Goal: Task Accomplishment & Management: Complete application form

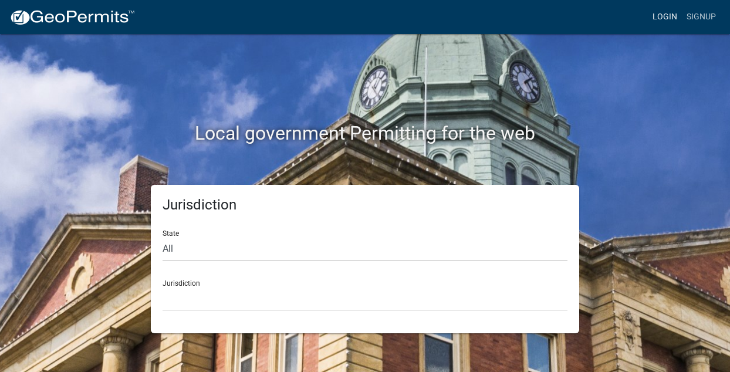
click at [662, 16] on link "Login" at bounding box center [665, 17] width 34 height 22
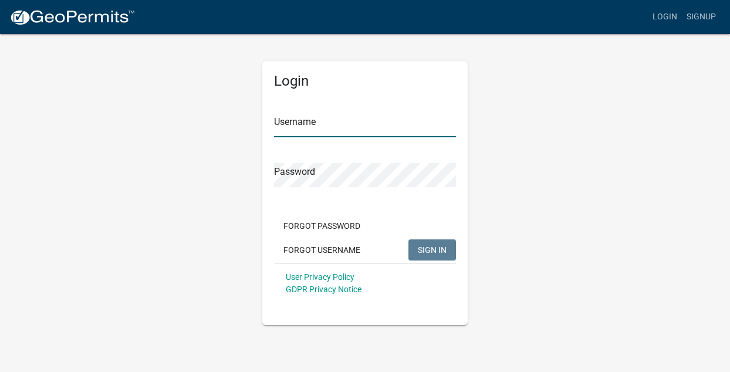
type input "kgraberconst"
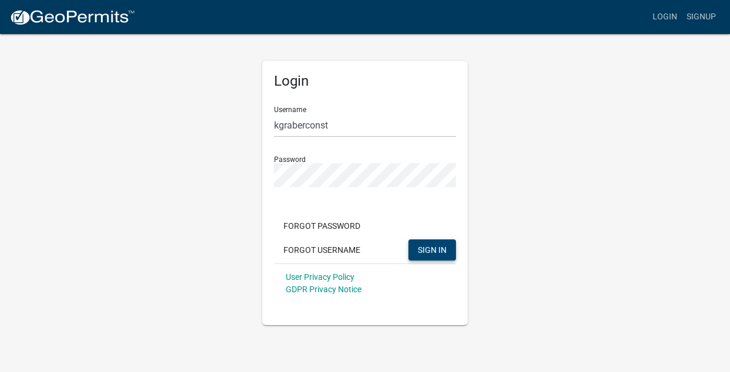
click at [423, 247] on span "SIGN IN" at bounding box center [432, 249] width 29 height 9
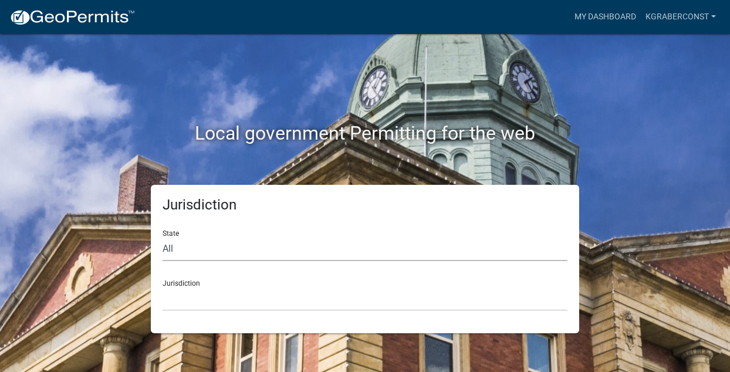
click at [210, 248] on select "All [US_STATE] [US_STATE] [US_STATE] [US_STATE] [US_STATE] [US_STATE] [US_STATE…" at bounding box center [365, 249] width 405 height 24
select select "[US_STATE]"
click at [163, 237] on select "All [US_STATE] [US_STATE] [US_STATE] [US_STATE] [US_STATE] [US_STATE] [US_STATE…" at bounding box center [365, 249] width 405 height 24
click at [194, 297] on select "City of [GEOGRAPHIC_DATA], [US_STATE] City of [GEOGRAPHIC_DATA], [US_STATE] Cit…" at bounding box center [365, 299] width 405 height 24
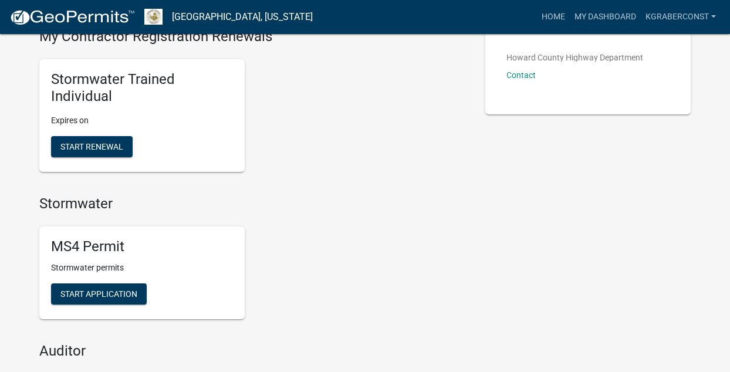
scroll to position [253, 0]
click at [90, 292] on span "Start Application" at bounding box center [98, 293] width 77 height 9
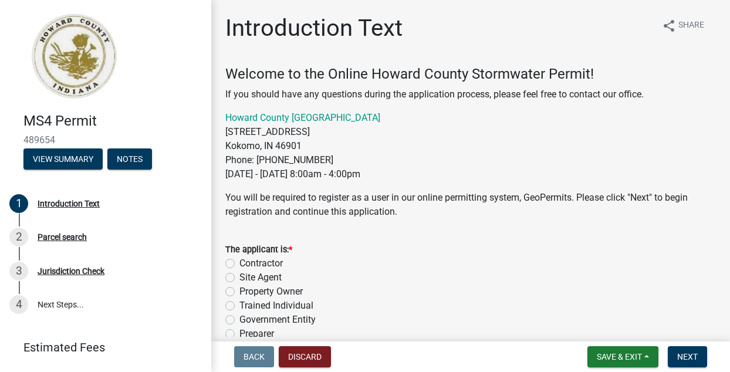
click at [239, 262] on label "Contractor" at bounding box center [260, 263] width 43 height 14
click at [239, 262] on input "Contractor" at bounding box center [243, 260] width 8 height 8
radio input "true"
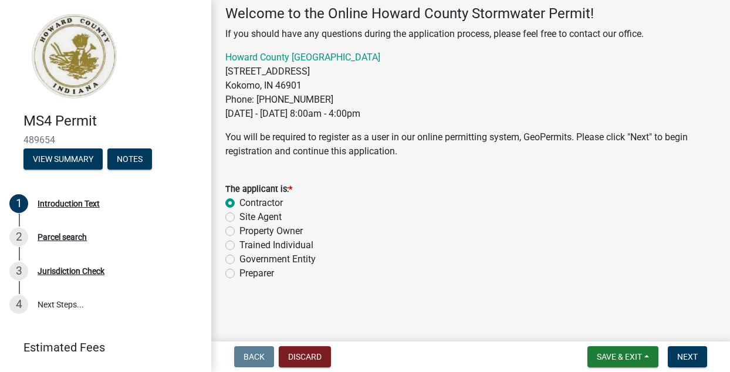
scroll to position [58, 0]
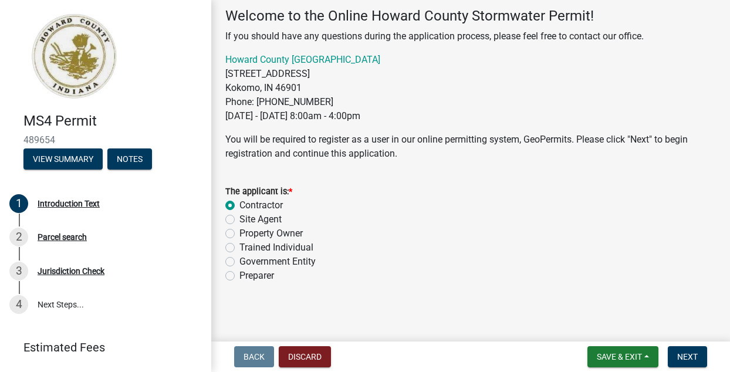
click at [239, 248] on label "Trained Individual" at bounding box center [276, 248] width 74 height 14
click at [239, 248] on input "Trained Individual" at bounding box center [243, 245] width 8 height 8
radio input "true"
click at [239, 205] on label "Contractor" at bounding box center [260, 205] width 43 height 14
click at [239, 205] on input "Contractor" at bounding box center [243, 202] width 8 height 8
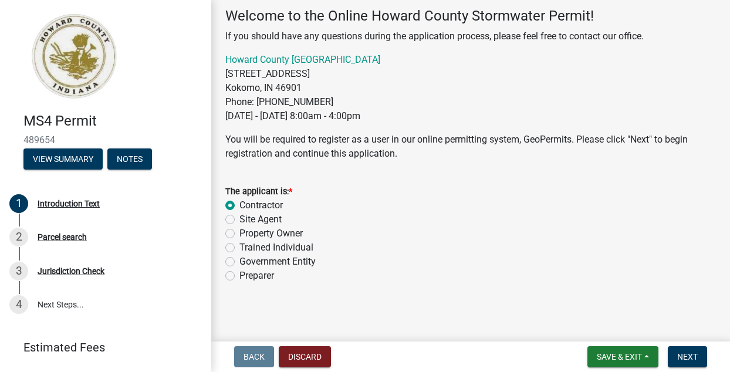
radio input "true"
click at [691, 353] on span "Next" at bounding box center [687, 356] width 21 height 9
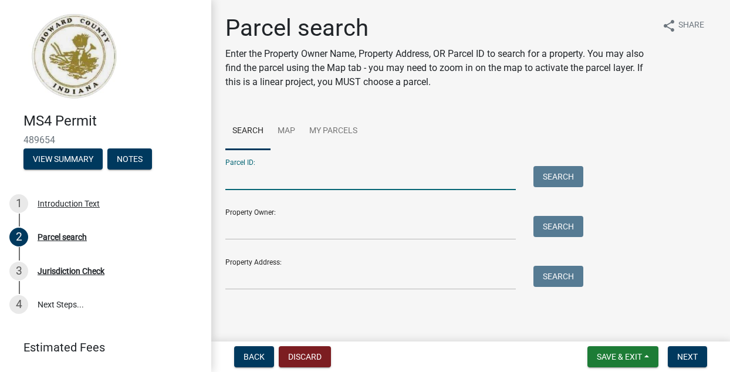
click at [280, 177] on input "Parcel ID:" at bounding box center [370, 178] width 291 height 24
type input "34-09-26-476-001.000-019"
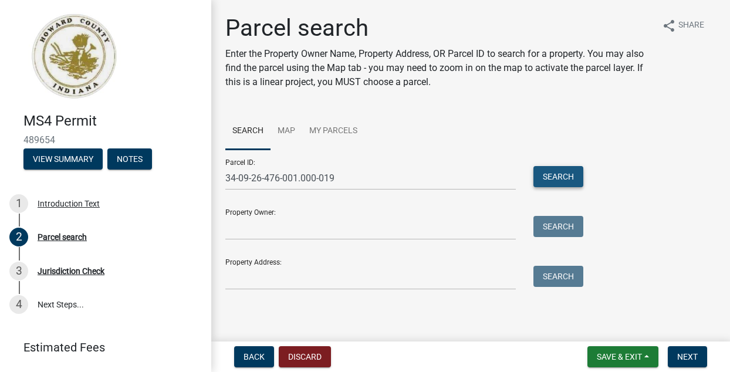
click at [547, 171] on button "Search" at bounding box center [559, 176] width 50 height 21
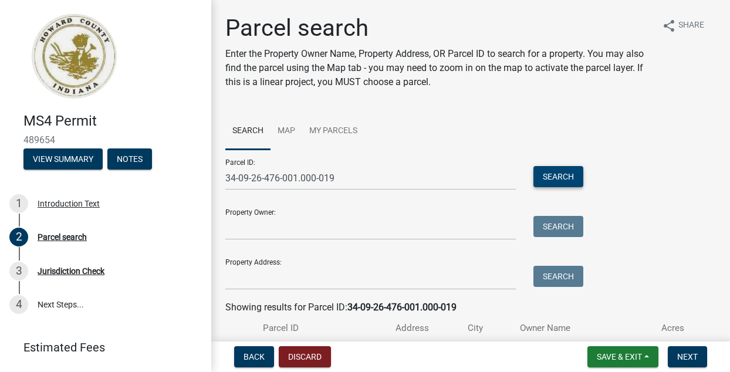
scroll to position [80, 0]
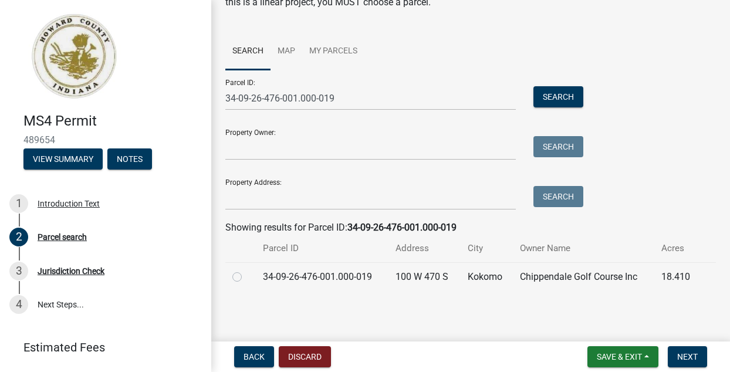
click at [247, 270] on label at bounding box center [247, 270] width 0 height 0
click at [247, 276] on input "radio" at bounding box center [251, 274] width 8 height 8
radio input "true"
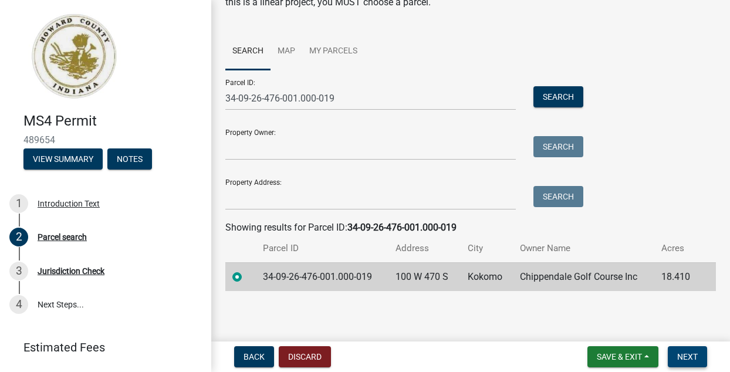
click at [696, 352] on span "Next" at bounding box center [687, 356] width 21 height 9
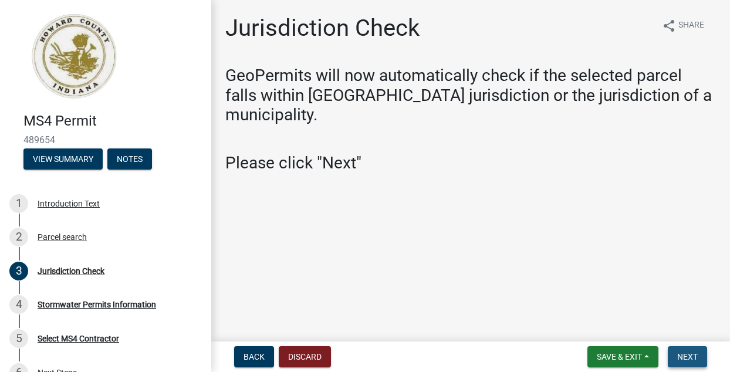
click at [693, 356] on span "Next" at bounding box center [687, 356] width 21 height 9
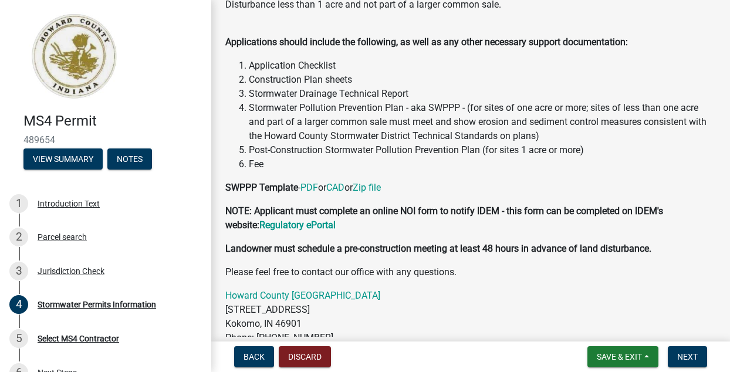
scroll to position [104, 0]
click at [311, 183] on link "PDF" at bounding box center [310, 186] width 18 height 11
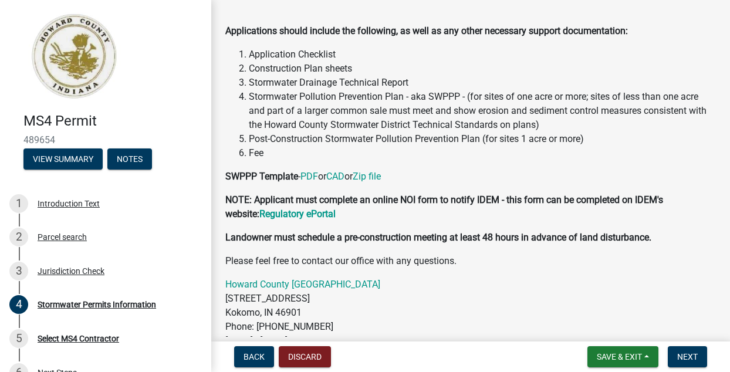
scroll to position [116, 0]
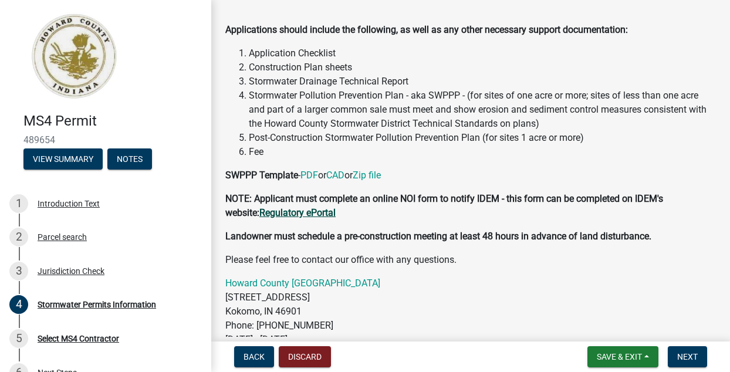
click at [287, 215] on strong "Regulatory ePortal" at bounding box center [297, 212] width 76 height 11
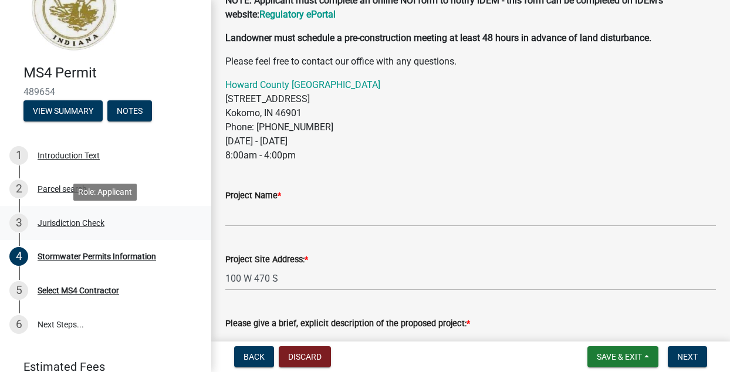
scroll to position [46, 0]
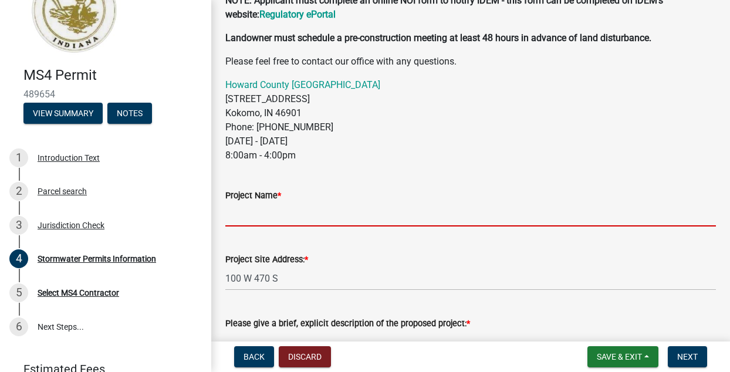
click at [335, 217] on input "Project Name *" at bounding box center [470, 214] width 491 height 24
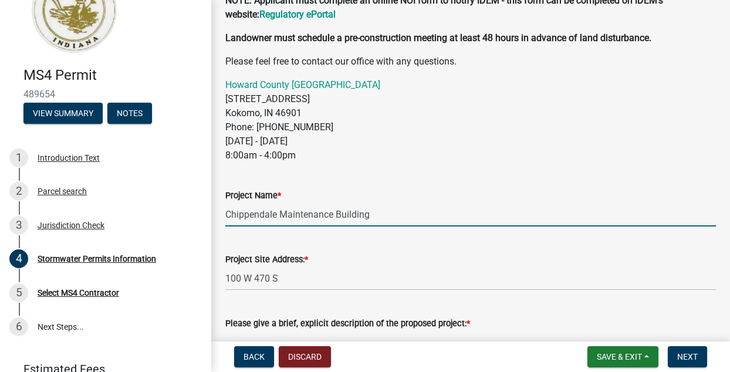
type input "Chippendale Maintenance Building"
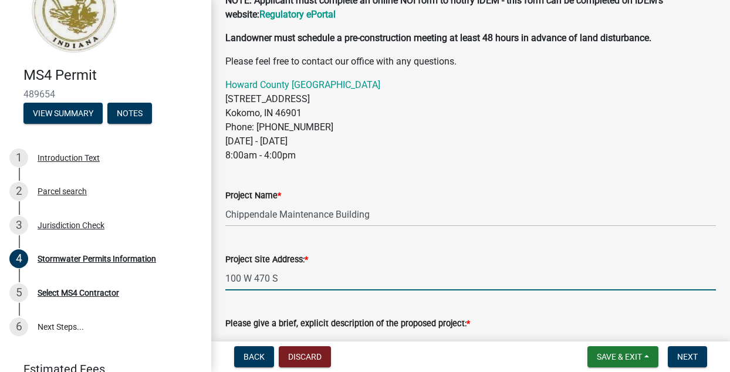
drag, startPoint x: 290, startPoint y: 276, endPoint x: 216, endPoint y: 276, distance: 74.0
click at [215, 276] on div "Stormwater Permits Information share Share Please review the information below …" at bounding box center [470, 147] width 519 height 897
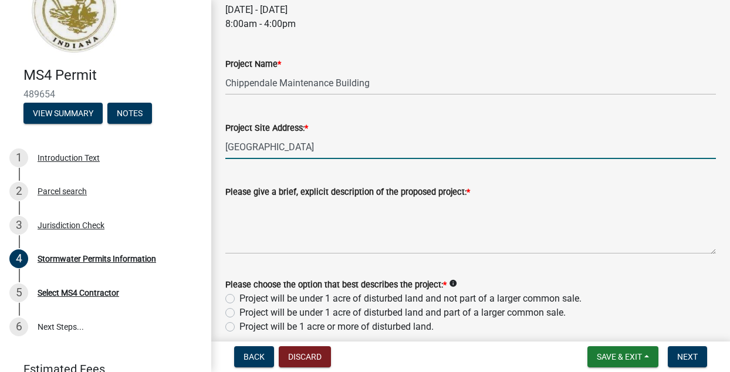
scroll to position [447, 0]
type input "[GEOGRAPHIC_DATA]"
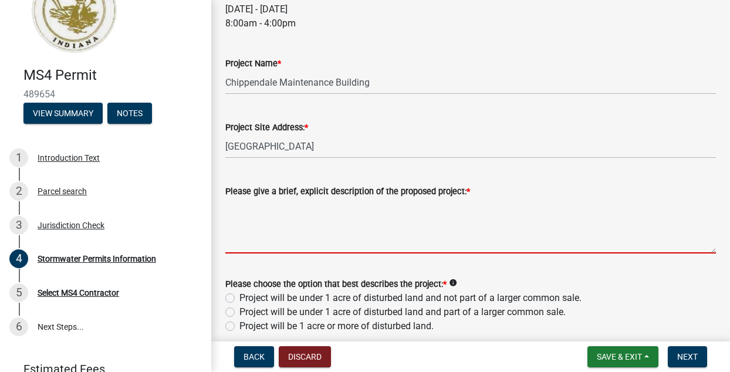
click at [293, 245] on textarea "Please give a brief, explicit description of the proposed project: *" at bounding box center [470, 225] width 491 height 55
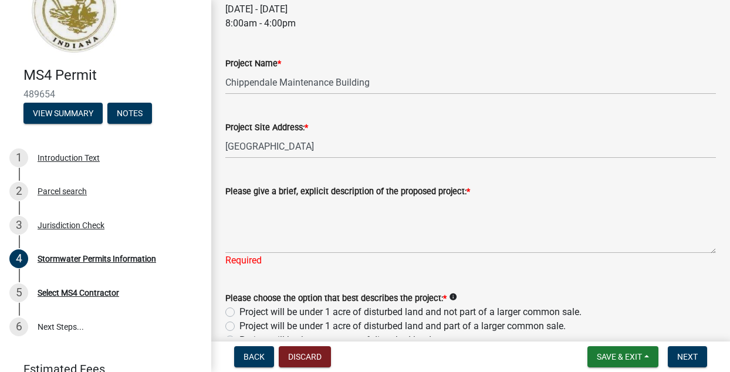
click at [230, 295] on div "Please choose the option that best describes the project: * info Project will b…" at bounding box center [470, 319] width 491 height 56
click at [239, 312] on label "Project will be under 1 acre of disturbed land and not part of a larger common …" at bounding box center [410, 312] width 342 height 14
click at [239, 312] on input "Project will be under 1 acre of disturbed land and not part of a larger common …" at bounding box center [243, 309] width 8 height 8
radio input "true"
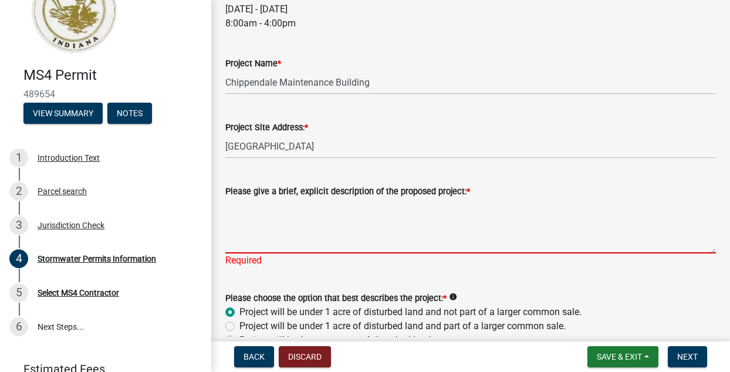
click at [246, 243] on textarea "Please give a brief, explicit description of the proposed project: *" at bounding box center [470, 225] width 491 height 55
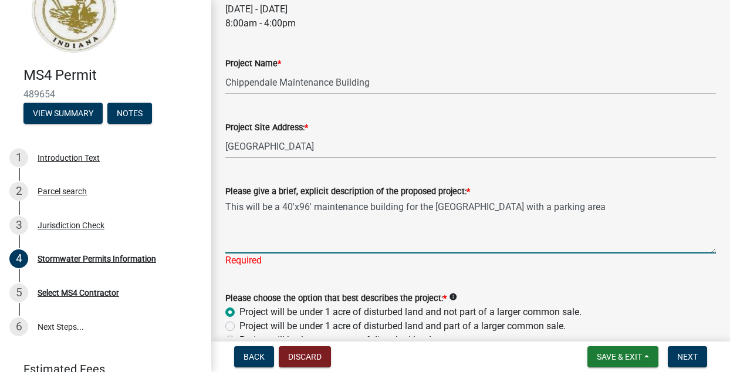
click at [569, 211] on textarea "This will be a 40'x96' maintenance building for the [GEOGRAPHIC_DATA] with a pa…" at bounding box center [470, 225] width 491 height 55
click at [661, 206] on textarea "This will be a 40'x96' maintenance building for the [GEOGRAPHIC_DATA] with a sm…" at bounding box center [470, 225] width 491 height 55
click at [315, 209] on textarea "This will be a 40'x96' maintenance building for the [GEOGRAPHIC_DATA] with a sm…" at bounding box center [470, 225] width 491 height 55
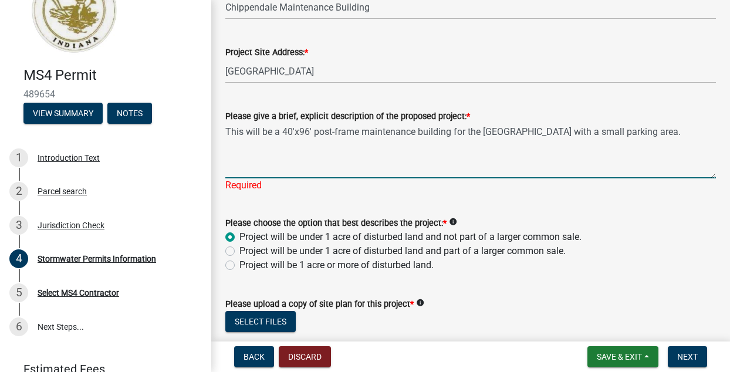
scroll to position [527, 0]
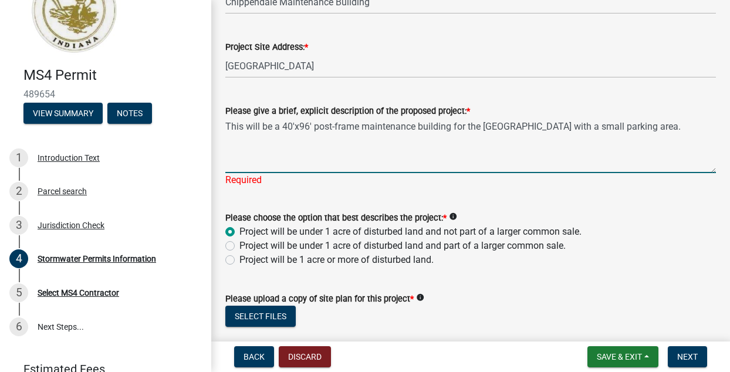
type textarea "This will be a 40'x96' post-frame maintenance building for the [GEOGRAPHIC_DATA…"
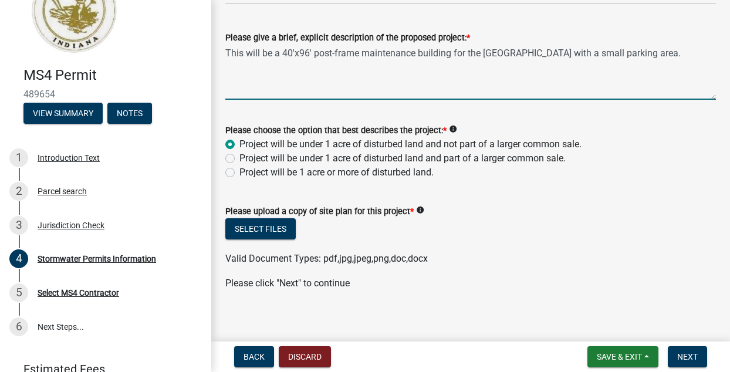
scroll to position [609, 0]
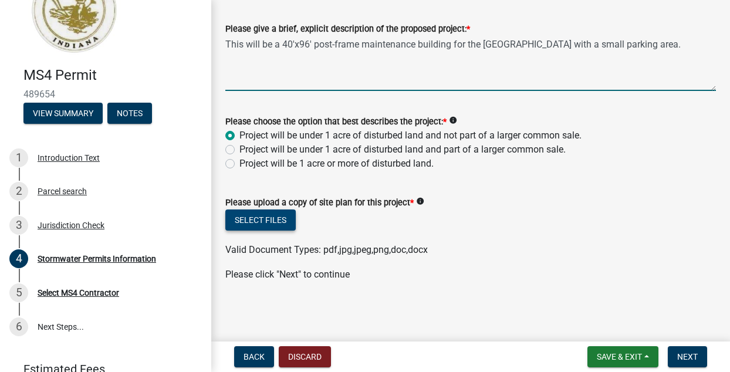
click at [264, 225] on button "Select files" at bounding box center [260, 220] width 70 height 21
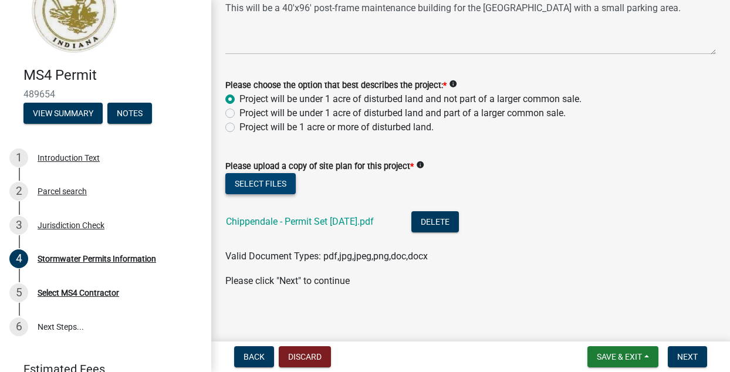
scroll to position [652, 0]
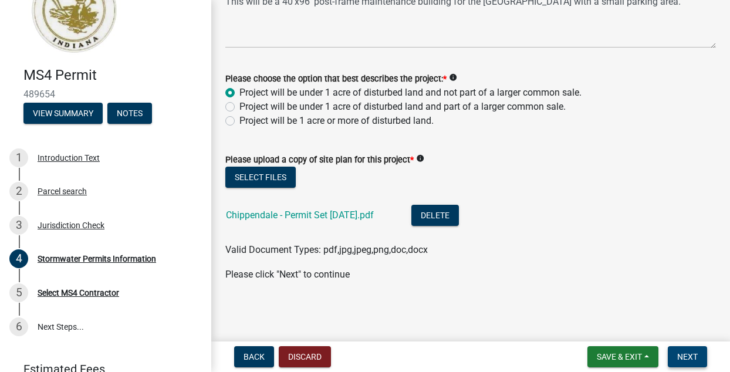
click at [696, 358] on span "Next" at bounding box center [687, 356] width 21 height 9
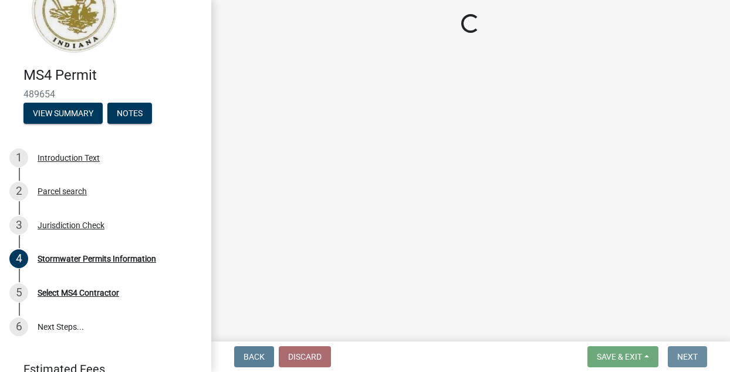
scroll to position [0, 0]
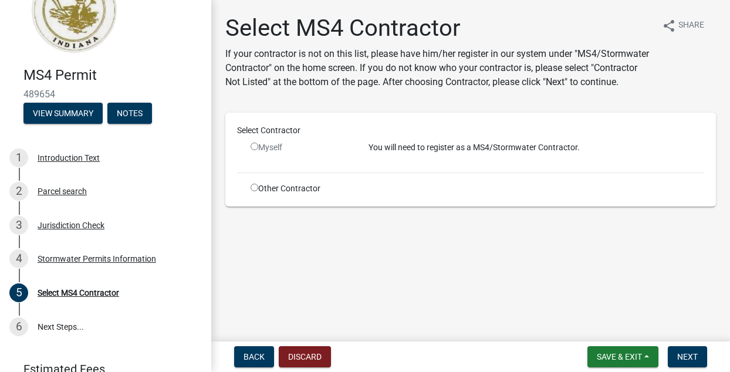
click at [255, 189] on input "radio" at bounding box center [255, 188] width 8 height 8
radio input "true"
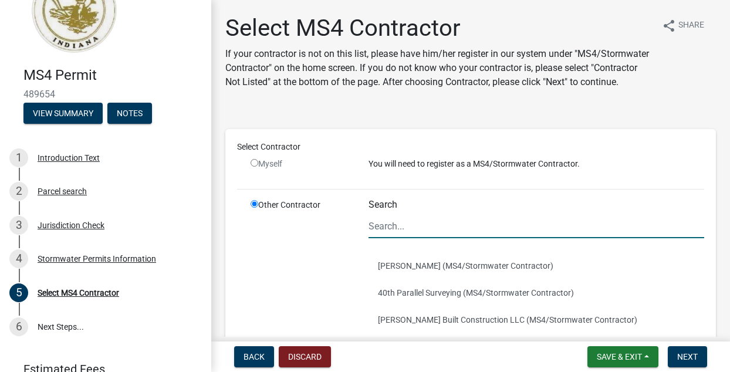
click at [410, 232] on input "Search" at bounding box center [537, 226] width 336 height 24
type input "Her"
click at [438, 325] on button "[PERSON_NAME] Excavating, LLC (MS4/Stormwater Contractor)" at bounding box center [537, 319] width 336 height 27
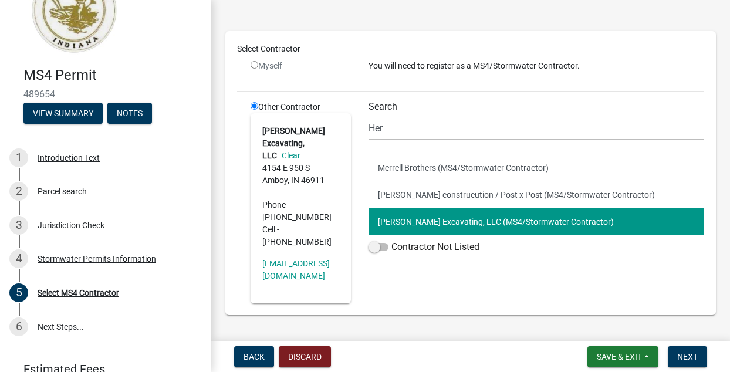
scroll to position [110, 0]
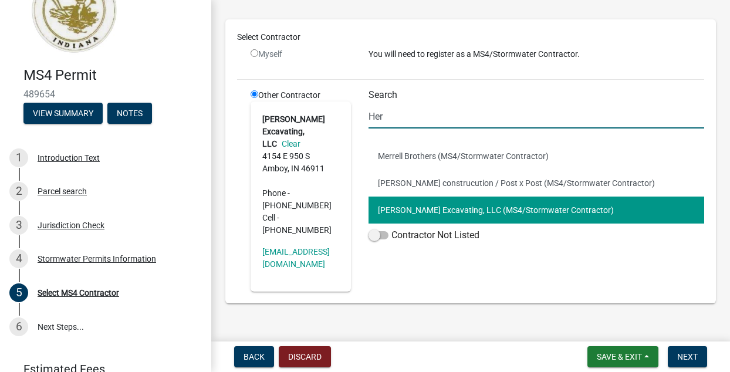
click at [383, 116] on input "Her" at bounding box center [537, 116] width 336 height 24
drag, startPoint x: 381, startPoint y: 116, endPoint x: 362, endPoint y: 116, distance: 19.4
click at [360, 116] on div "Search Her Merrell Brothers (MS4/Stormwater Contractor) [PERSON_NAME] construcu…" at bounding box center [536, 190] width 353 height 202
drag, startPoint x: 401, startPoint y: 117, endPoint x: 333, endPoint y: 116, distance: 68.1
click at [332, 116] on div "Other Contractor [PERSON_NAME] Excavating, LLC Clear [STREET_ADDRESS] Phone - […" at bounding box center [477, 190] width 471 height 202
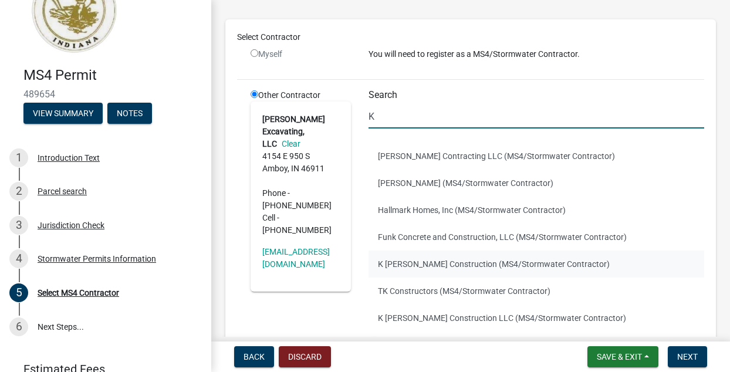
type input "K"
click at [404, 270] on button "K [PERSON_NAME] Construction (MS4/Stormwater Contractor)" at bounding box center [537, 264] width 336 height 27
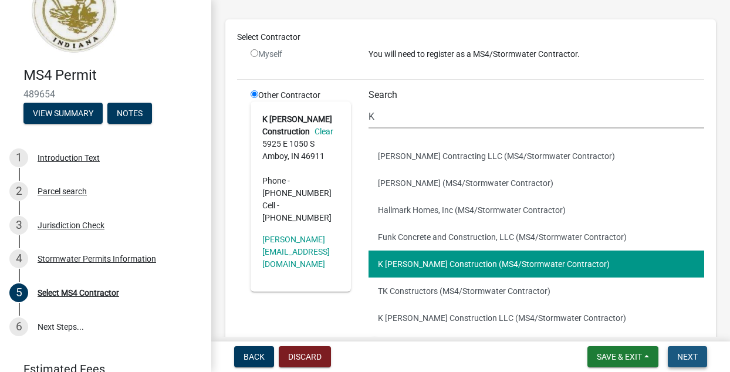
click at [682, 355] on span "Next" at bounding box center [687, 356] width 21 height 9
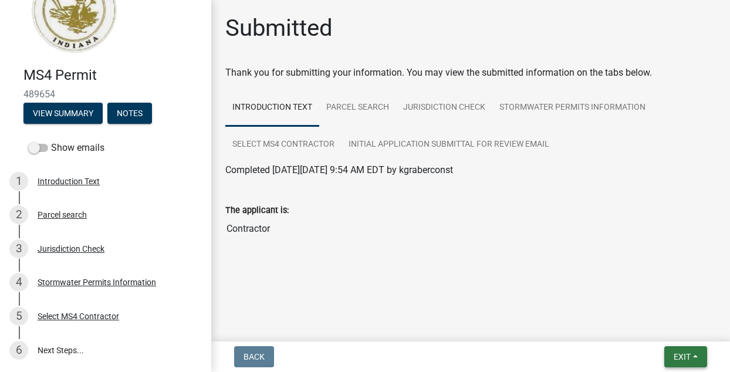
click at [674, 353] on span "Exit" at bounding box center [682, 356] width 17 height 9
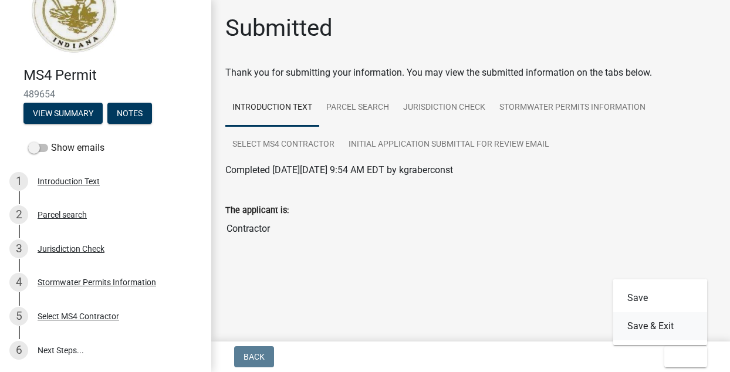
click at [646, 327] on button "Save & Exit" at bounding box center [660, 326] width 94 height 28
